Goal: Task Accomplishment & Management: Complete application form

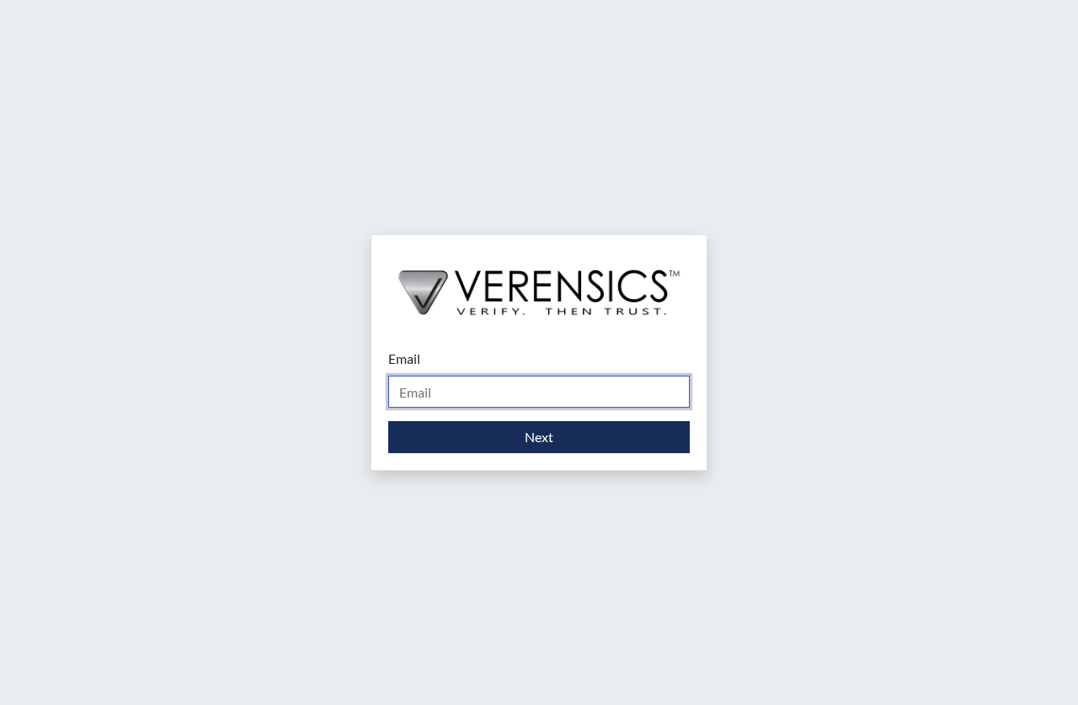
click at [435, 399] on input "Email" at bounding box center [539, 392] width 302 height 32
click at [124, 196] on div "Email Please provide your email address. Next" at bounding box center [539, 352] width 1078 height 705
click at [409, 394] on input "Email" at bounding box center [539, 392] width 302 height 32
type input "[PERSON_NAME][EMAIL_ADDRESS][DOMAIN_NAME]"
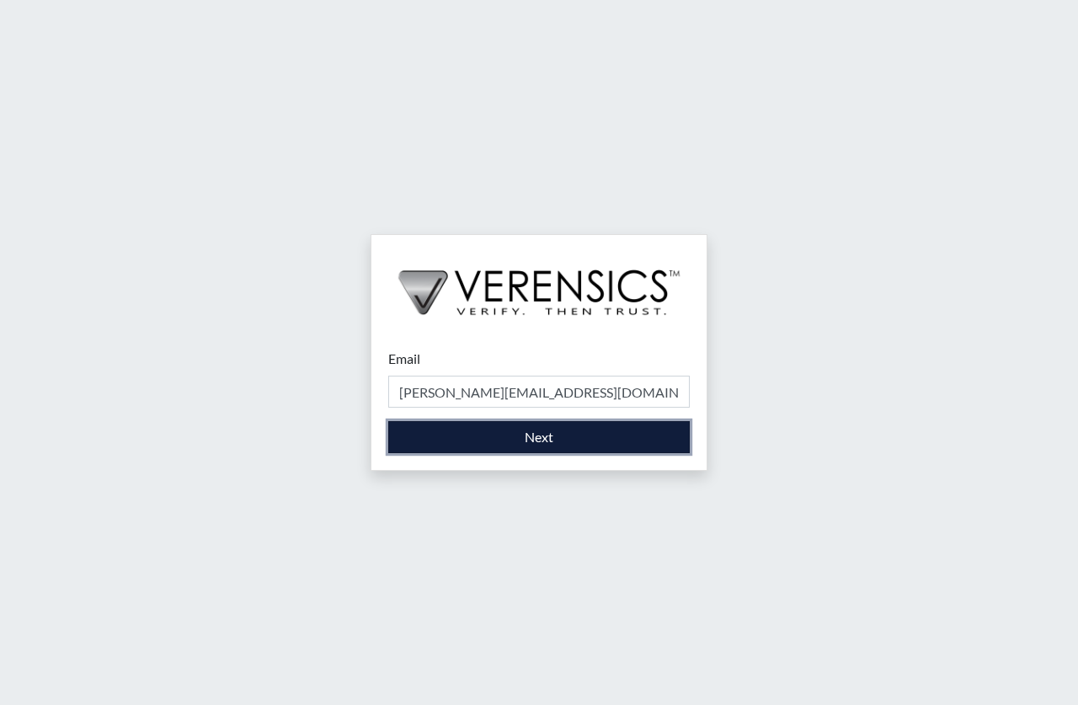
click at [506, 439] on button "Next" at bounding box center [539, 437] width 302 height 32
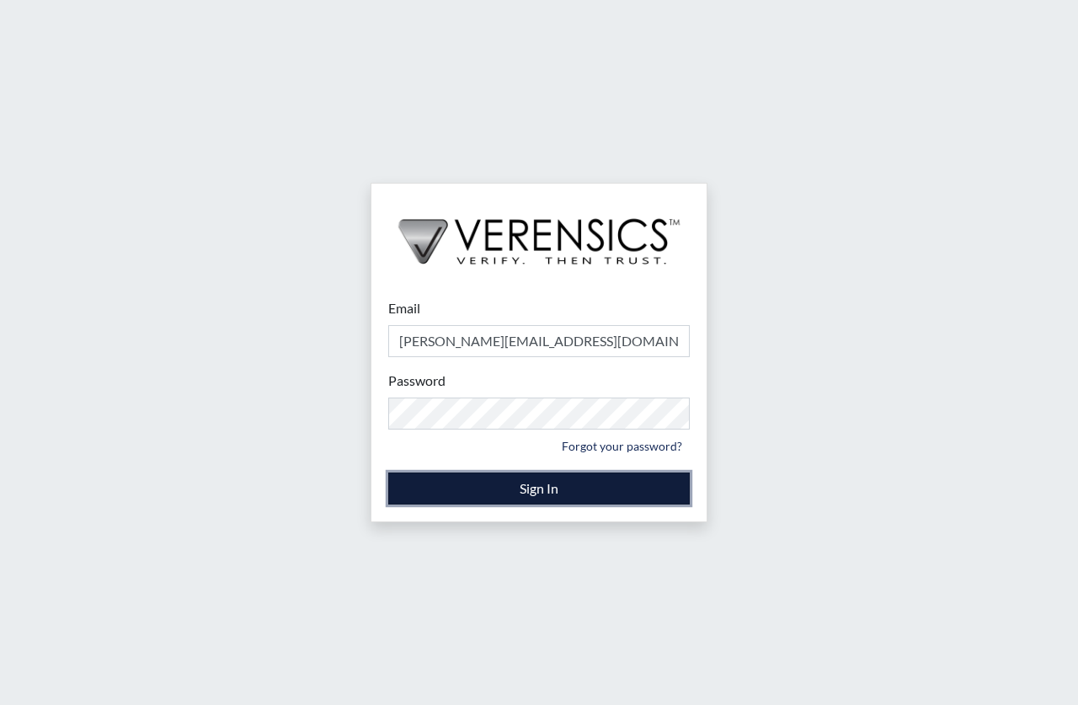
click at [543, 485] on button "Sign In" at bounding box center [539, 489] width 302 height 32
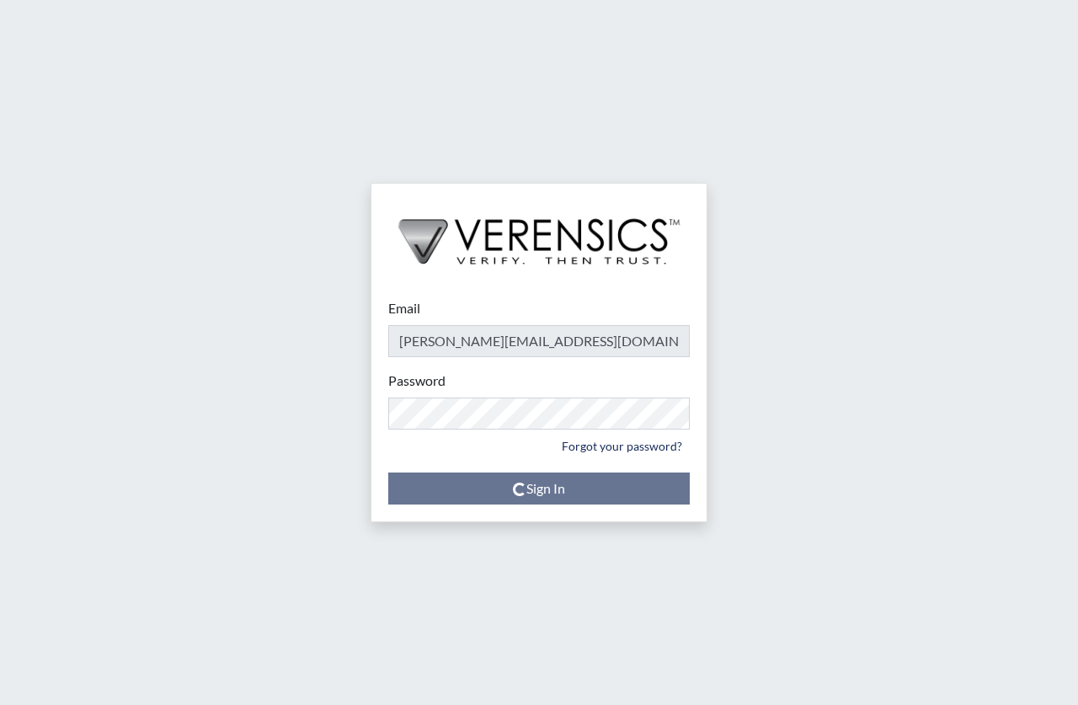
click at [306, 519] on div "Email [PERSON_NAME][EMAIL_ADDRESS][DOMAIN_NAME] Please provide your email addre…" at bounding box center [539, 352] width 1078 height 705
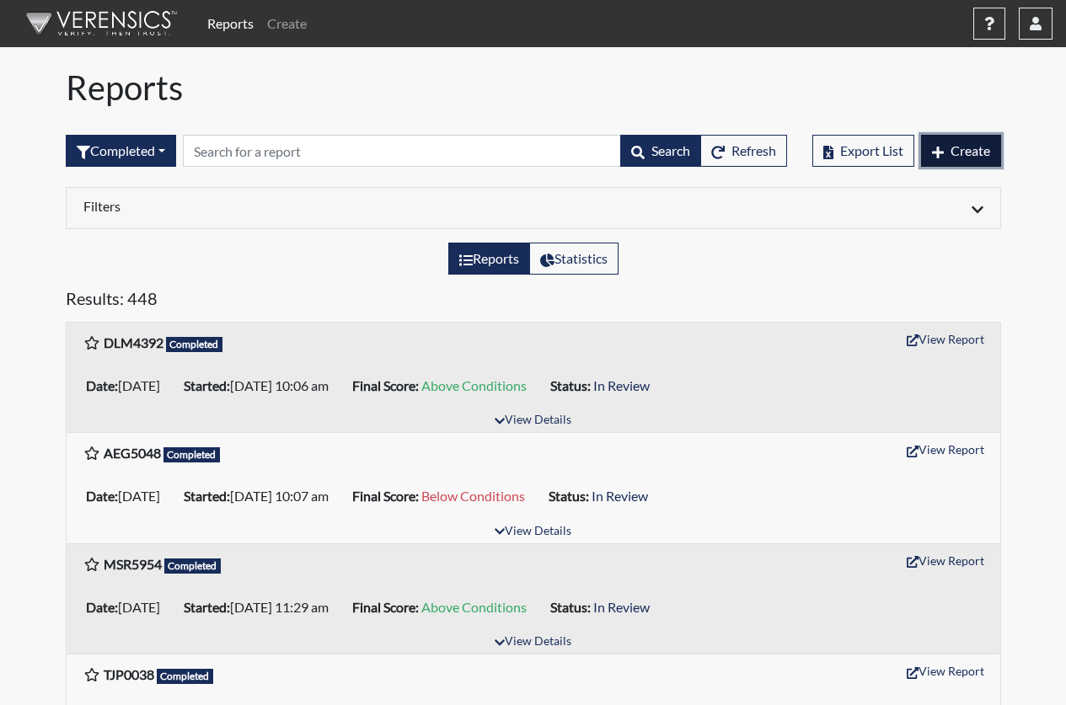
click at [940, 159] on button "Create" at bounding box center [961, 151] width 80 height 32
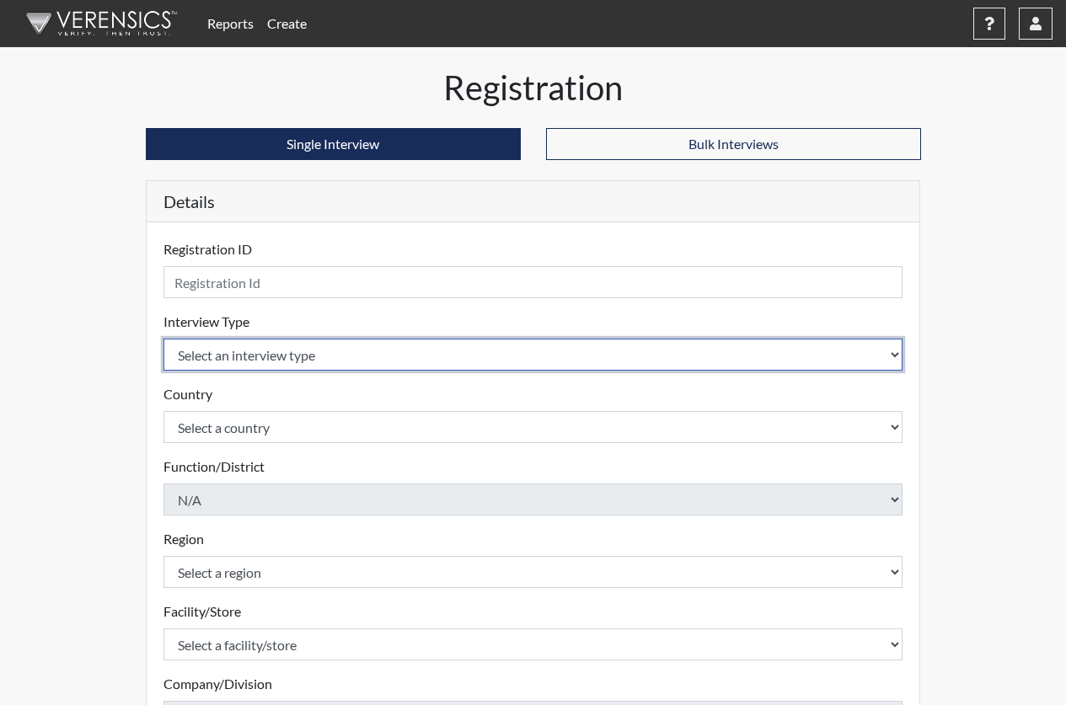
click at [280, 353] on select "Select an interview type Corrections Pre-Employment" at bounding box center [533, 355] width 740 height 32
select select "ff733e93-e1bf-11ea-9c9f-0eff0cf7eb8f"
click at [163, 339] on select "Select an interview type Corrections Pre-Employment" at bounding box center [533, 355] width 740 height 32
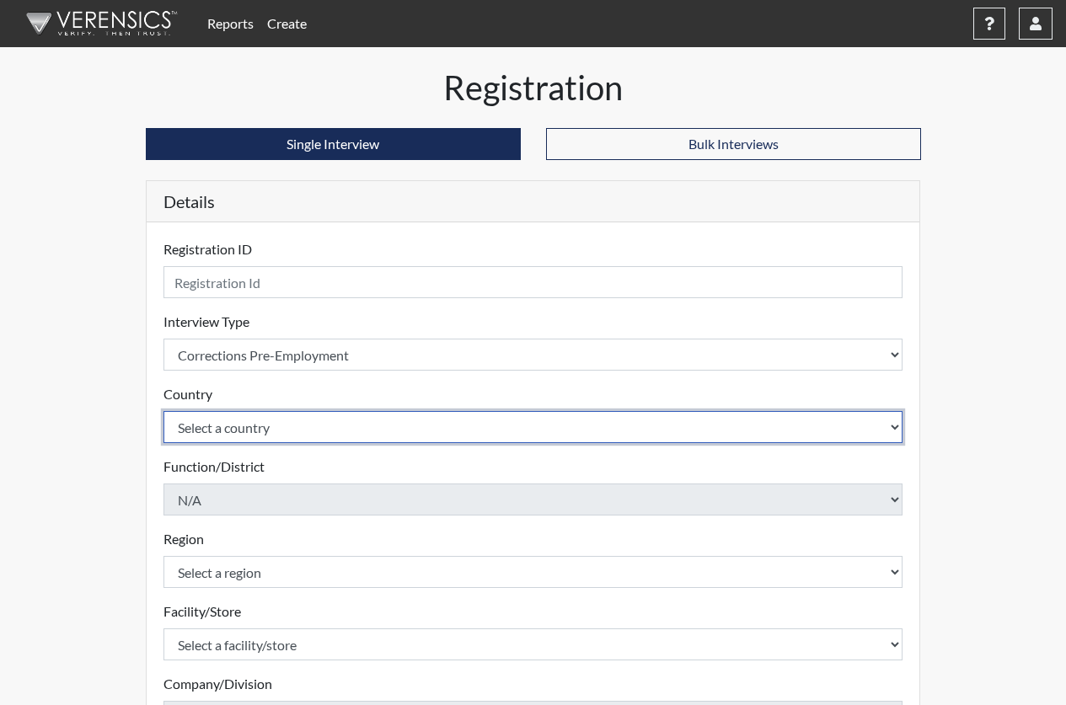
click at [290, 433] on select "Select a country [GEOGRAPHIC_DATA] [GEOGRAPHIC_DATA]" at bounding box center [533, 427] width 740 height 32
select select "united-states-of-[GEOGRAPHIC_DATA]"
click at [163, 411] on select "Select a country [GEOGRAPHIC_DATA] [GEOGRAPHIC_DATA]" at bounding box center [533, 427] width 740 height 32
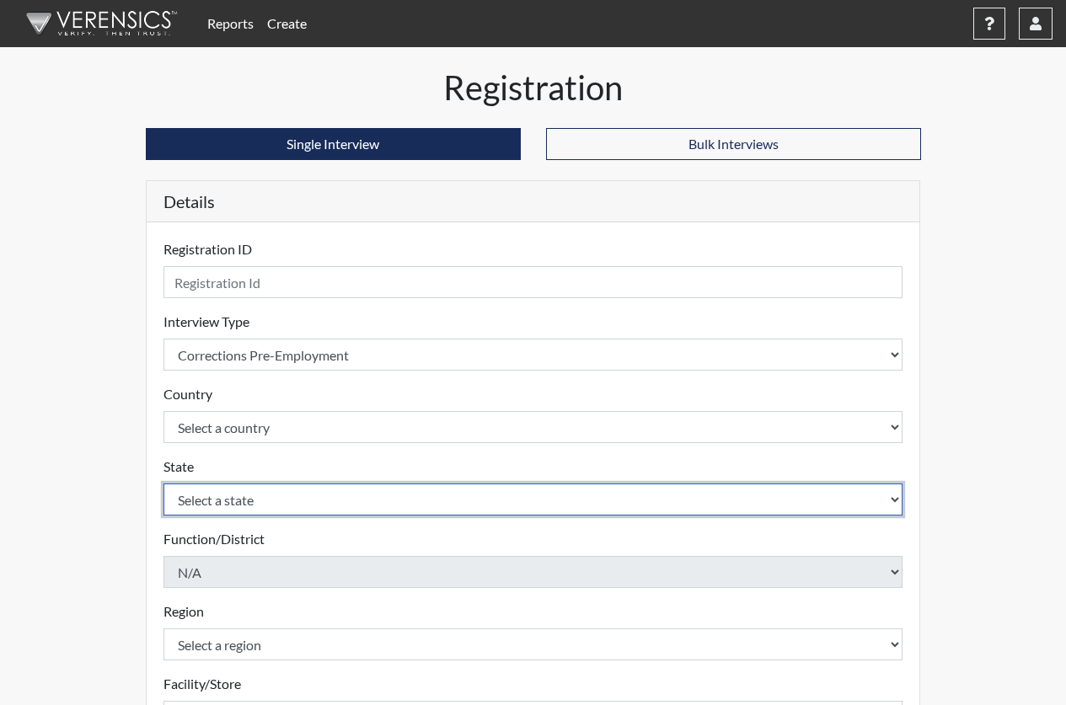
click at [235, 507] on select "Select a state [US_STATE] [US_STATE] [US_STATE] [US_STATE] [US_STATE] [US_STATE…" at bounding box center [533, 500] width 740 height 32
select select "GA"
click at [163, 484] on select "Select a state [US_STATE] [US_STATE] [US_STATE] [US_STATE] [US_STATE] [US_STATE…" at bounding box center [533, 500] width 740 height 32
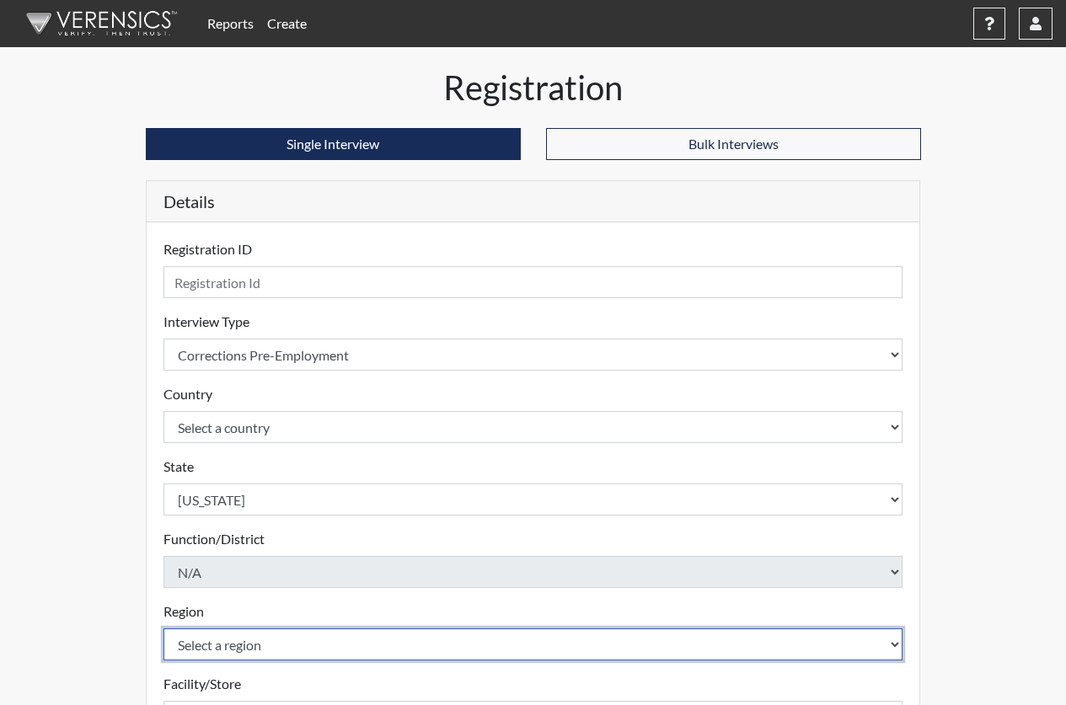
click at [205, 645] on select "Select a region [GEOGRAPHIC_DATA]" at bounding box center [533, 645] width 740 height 32
select select "8bdab1f8-09d2-48bf-ae6d-f2dae3084107"
click at [163, 629] on select "Select a region [GEOGRAPHIC_DATA]" at bounding box center [533, 645] width 740 height 32
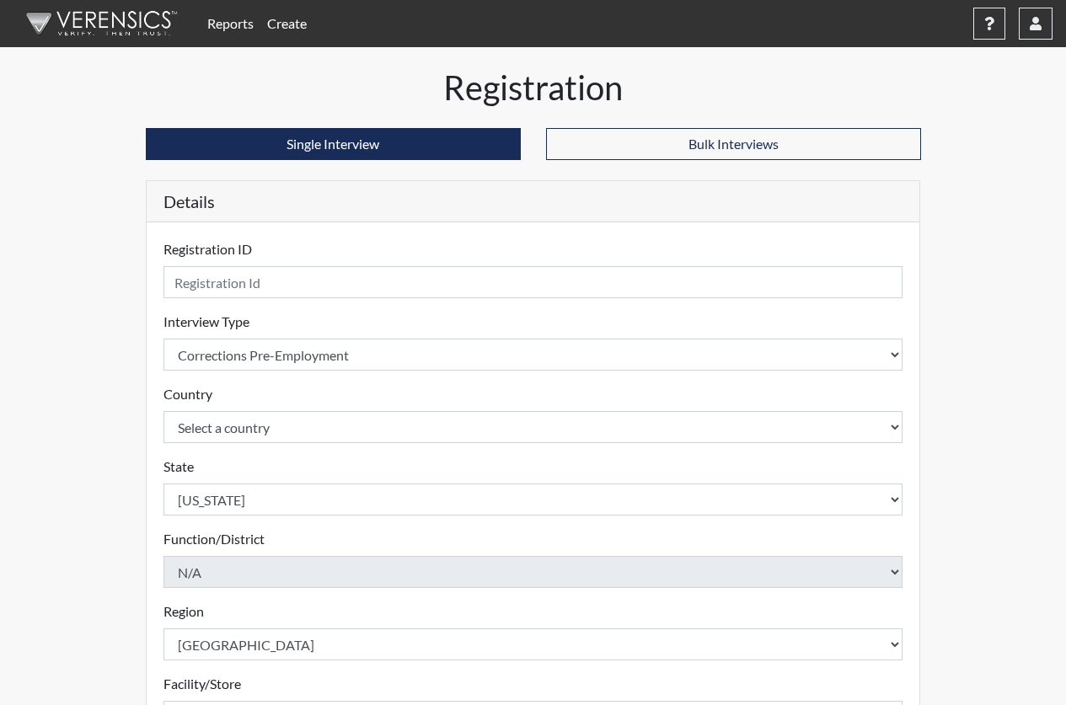
click at [95, 628] on div "Registration Single Interview Bulk Interviews Details Registration ID Please pr…" at bounding box center [533, 543] width 960 height 953
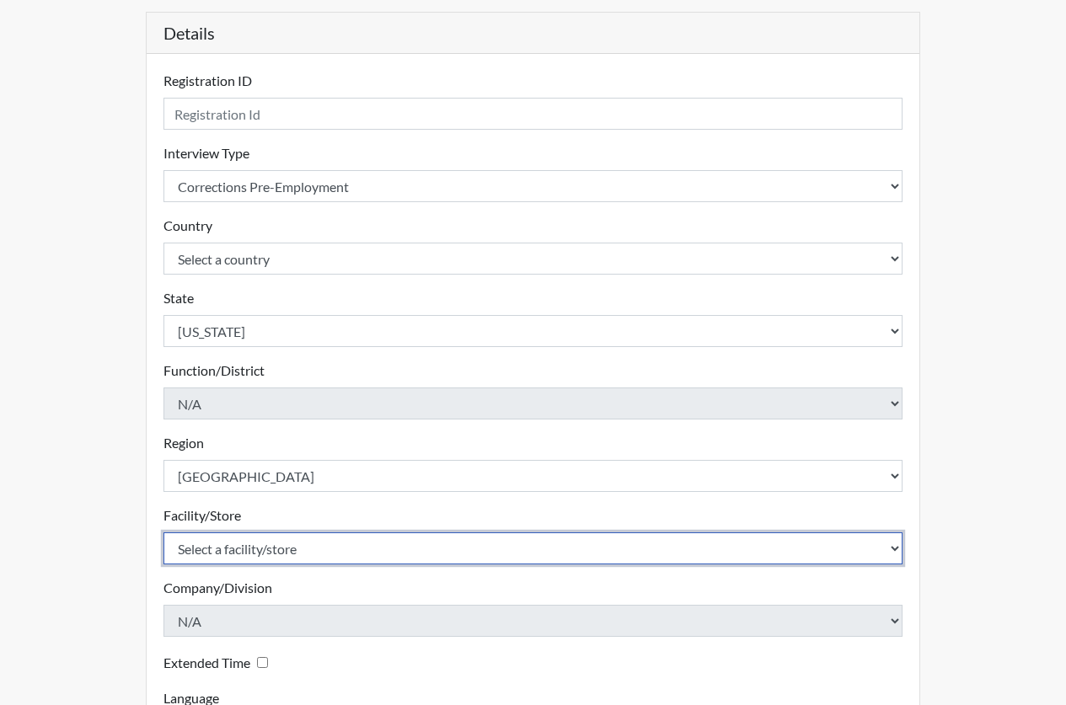
click at [262, 553] on select "Select a facility/store [PERSON_NAME]" at bounding box center [533, 548] width 740 height 32
select select "bcfceb28-1b88-452b-bb93-1e952c28694e"
click at [163, 532] on select "Select a facility/store [PERSON_NAME]" at bounding box center [533, 548] width 740 height 32
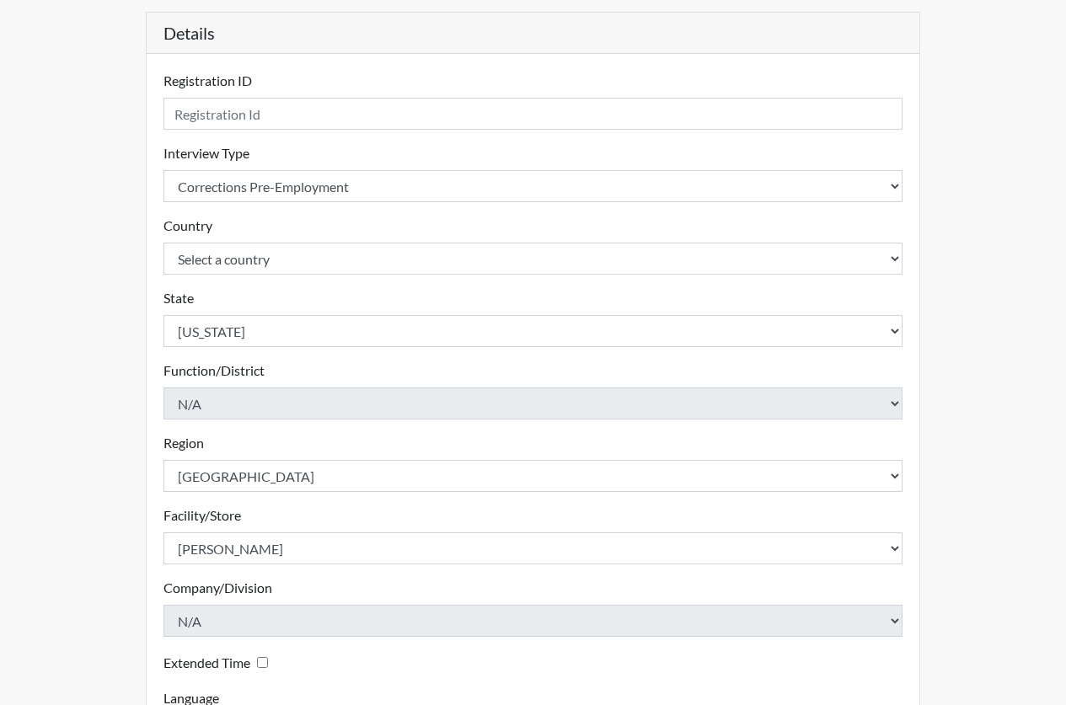
click at [110, 605] on div "Registration Single Interview Bulk Interviews Details Registration ID Please pr…" at bounding box center [533, 375] width 960 height 953
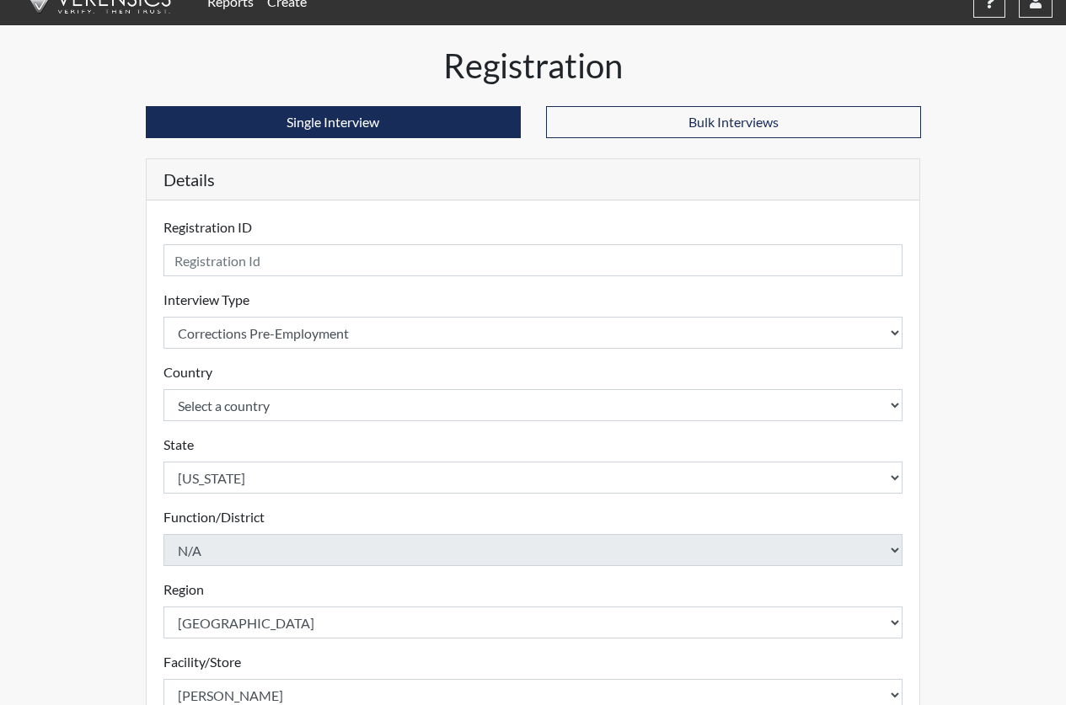
scroll to position [0, 0]
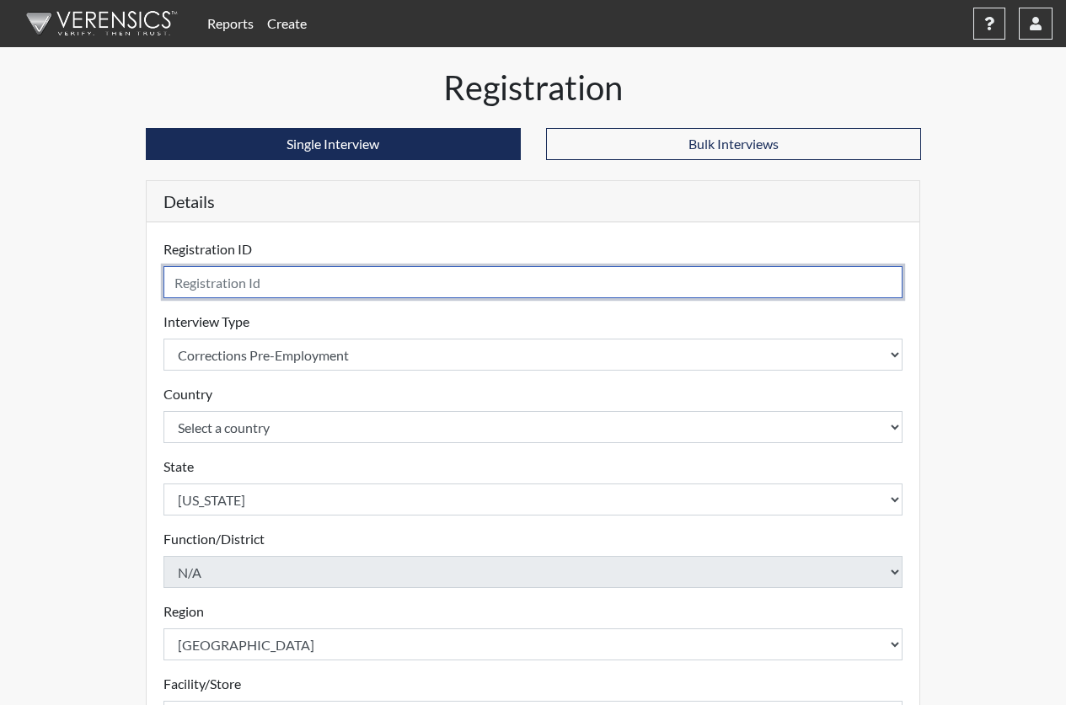
click at [238, 286] on input "text" at bounding box center [533, 282] width 740 height 32
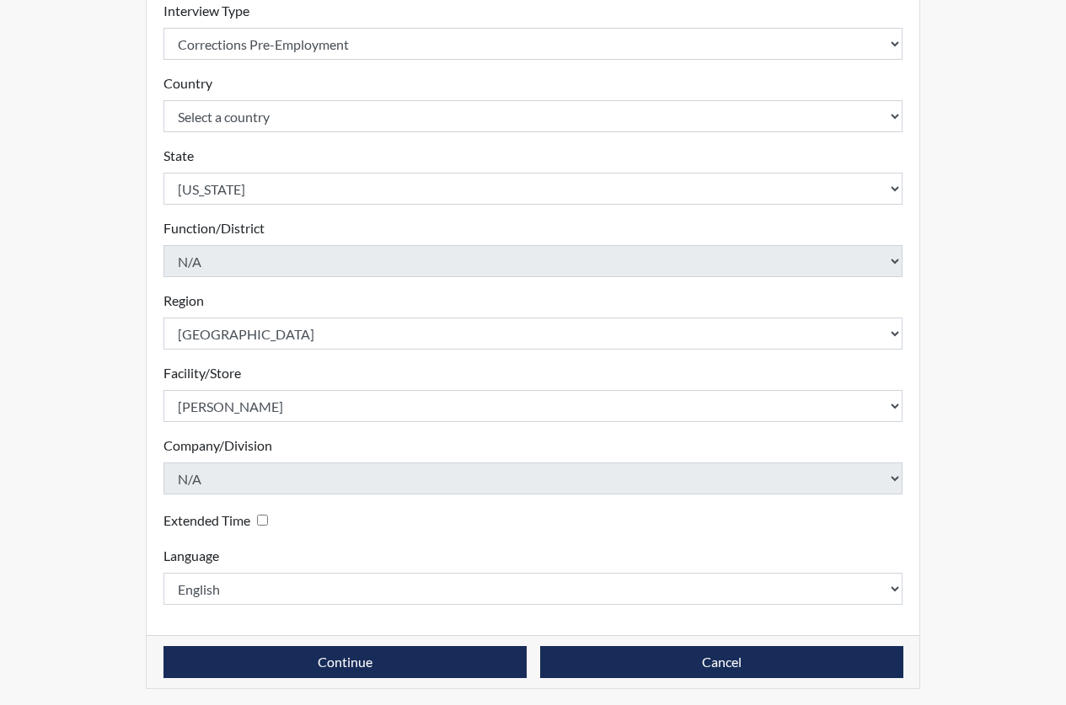
scroll to position [315, 0]
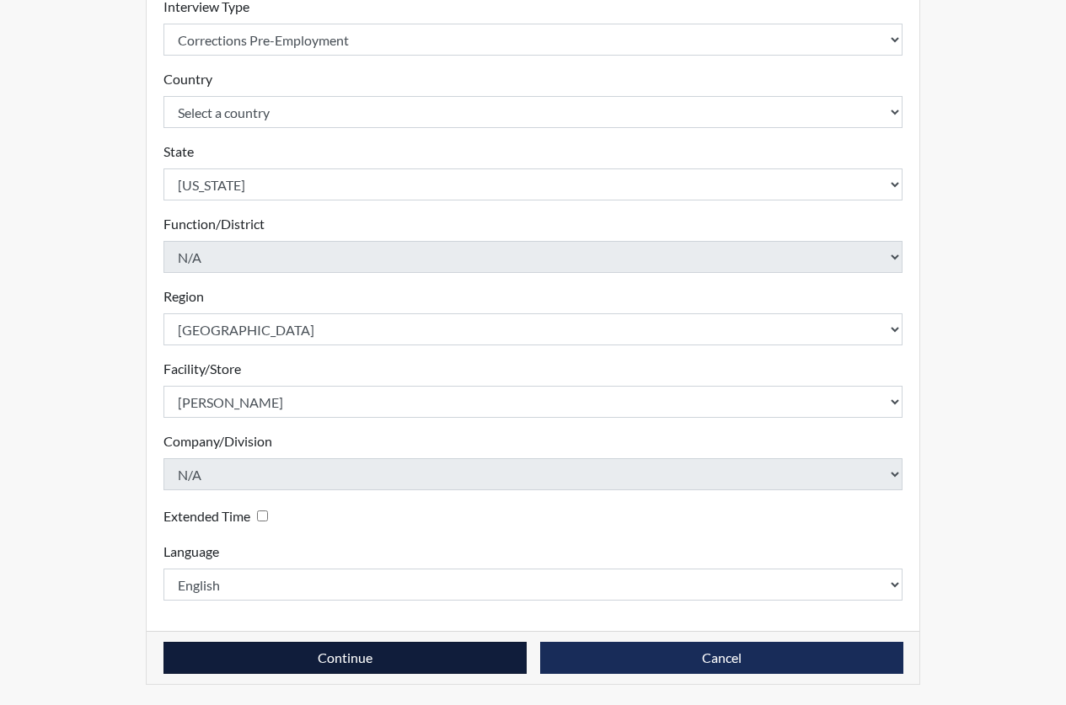
type input "AT2850"
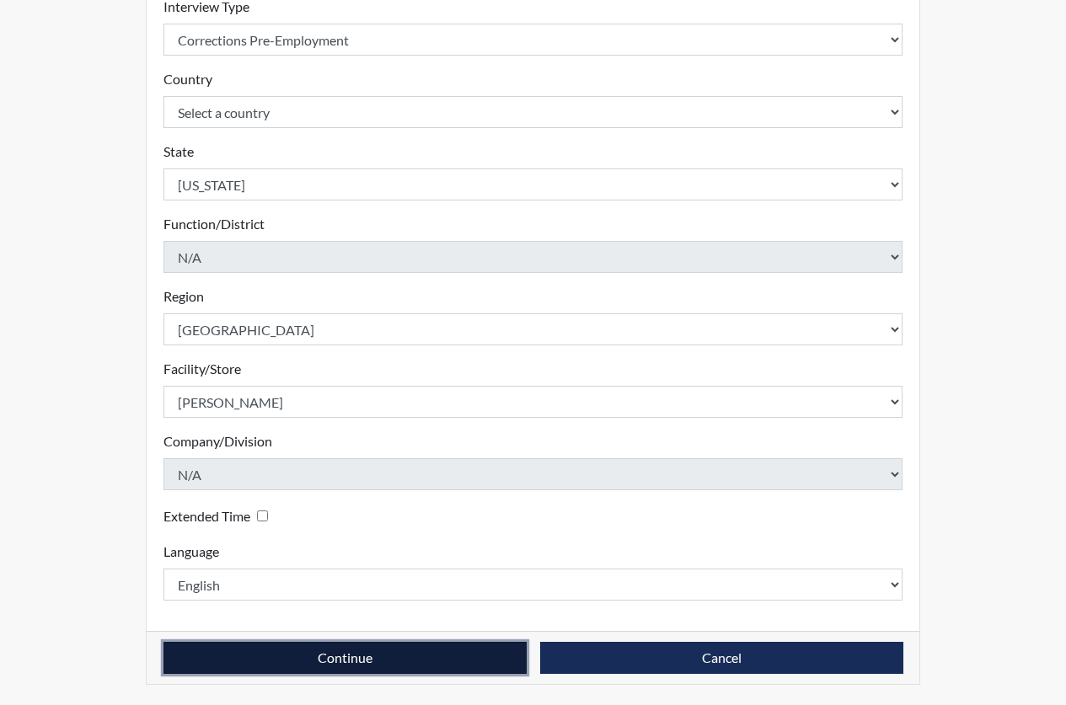
click at [362, 663] on button "Continue" at bounding box center [344, 658] width 363 height 32
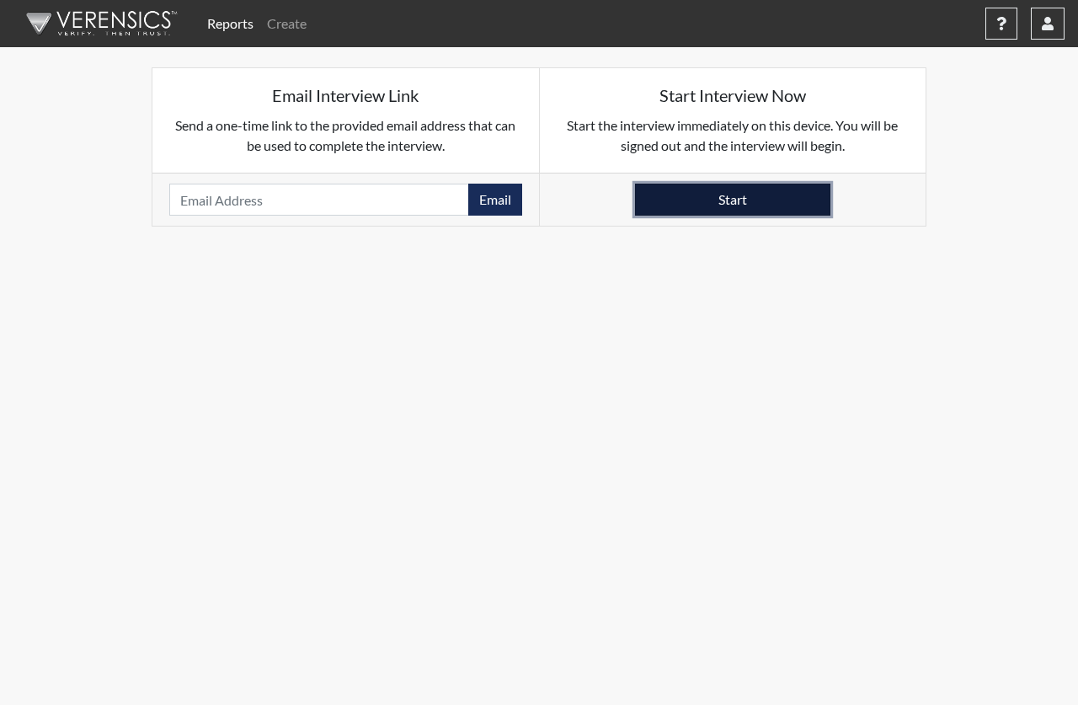
click at [714, 207] on button "Start" at bounding box center [732, 200] width 195 height 32
